Goal: Information Seeking & Learning: Learn about a topic

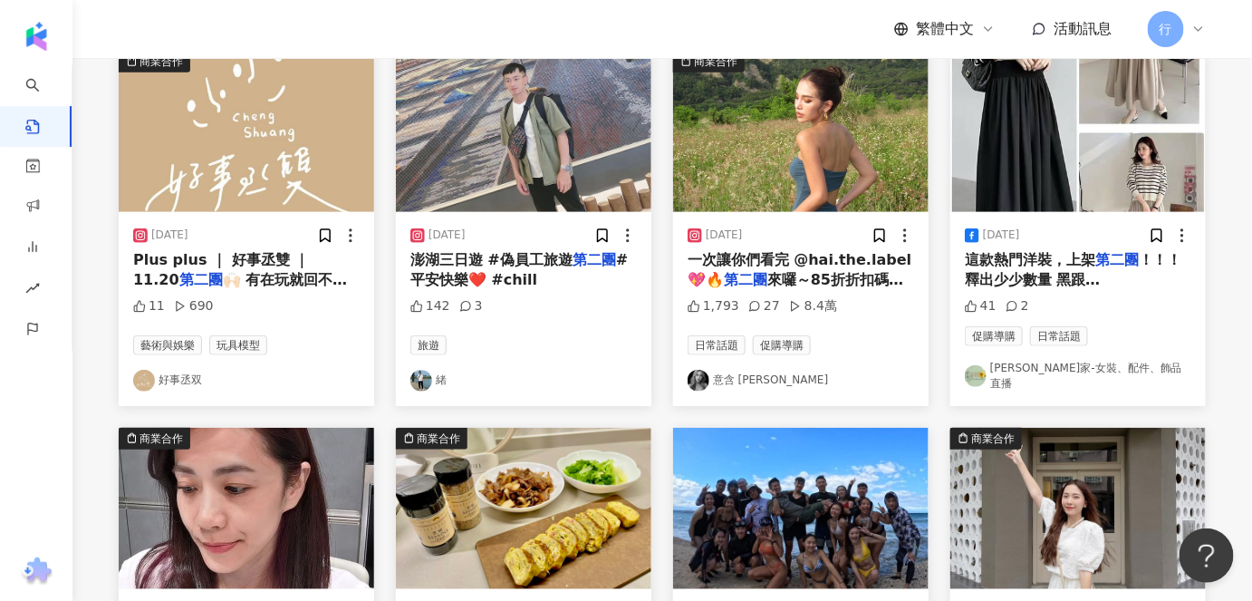
scroll to position [164, 0]
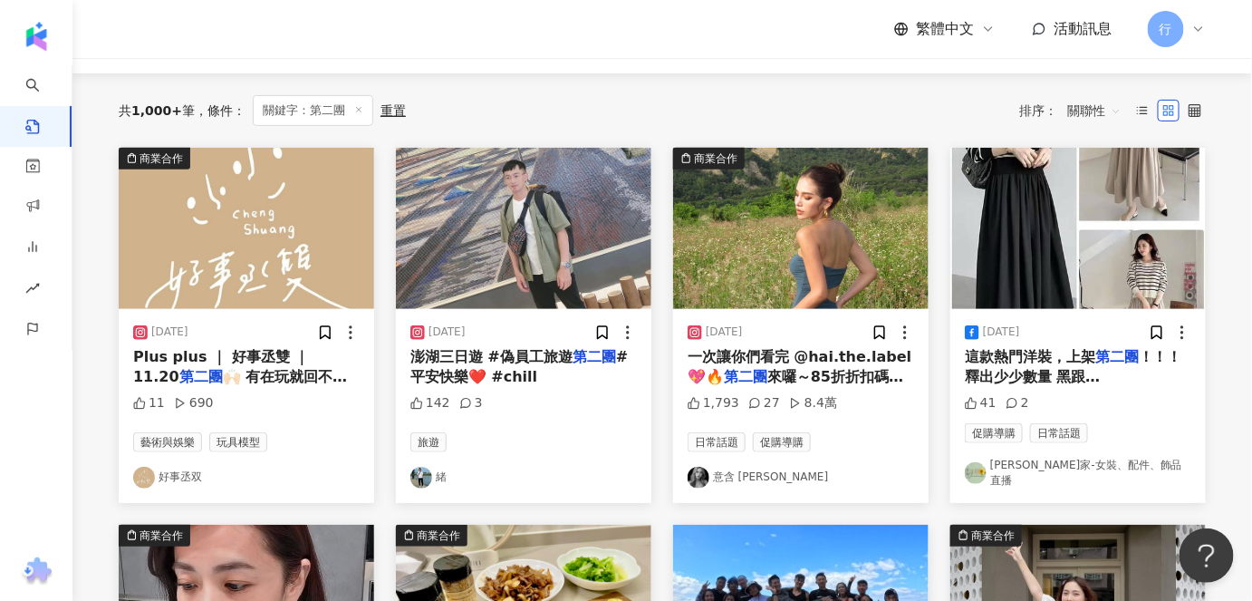
click at [748, 466] on link "意含 [PERSON_NAME]" at bounding box center [800, 477] width 226 height 22
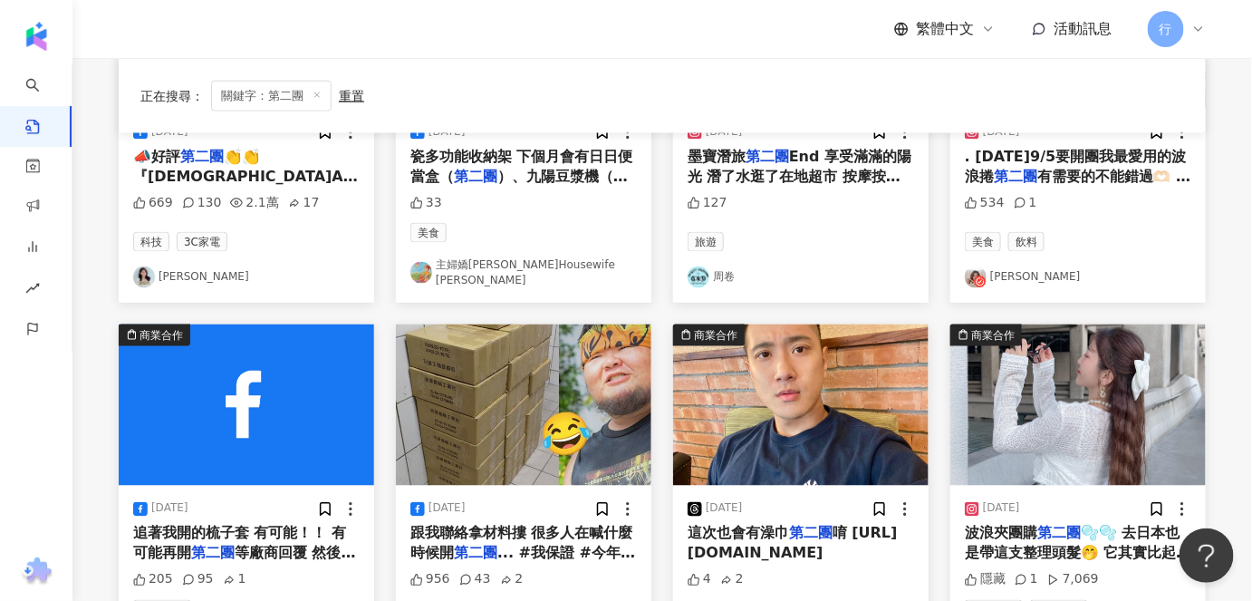
scroll to position [906, 0]
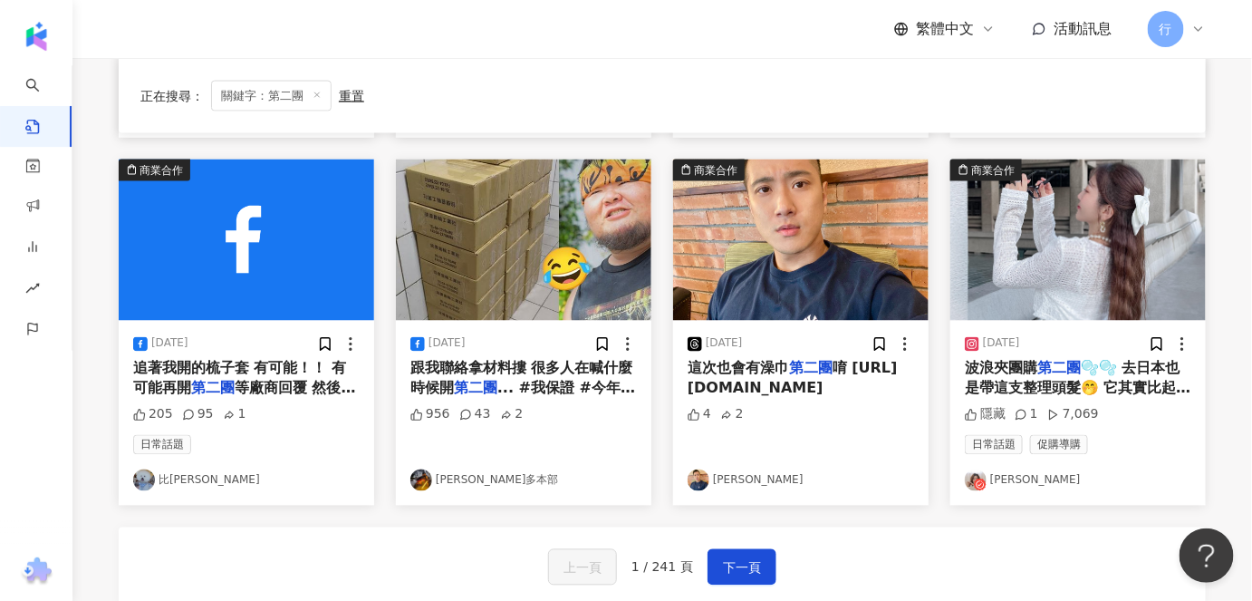
click at [995, 469] on link "媛媛" at bounding box center [1078, 480] width 226 height 22
